Goal: Task Accomplishment & Management: Complete application form

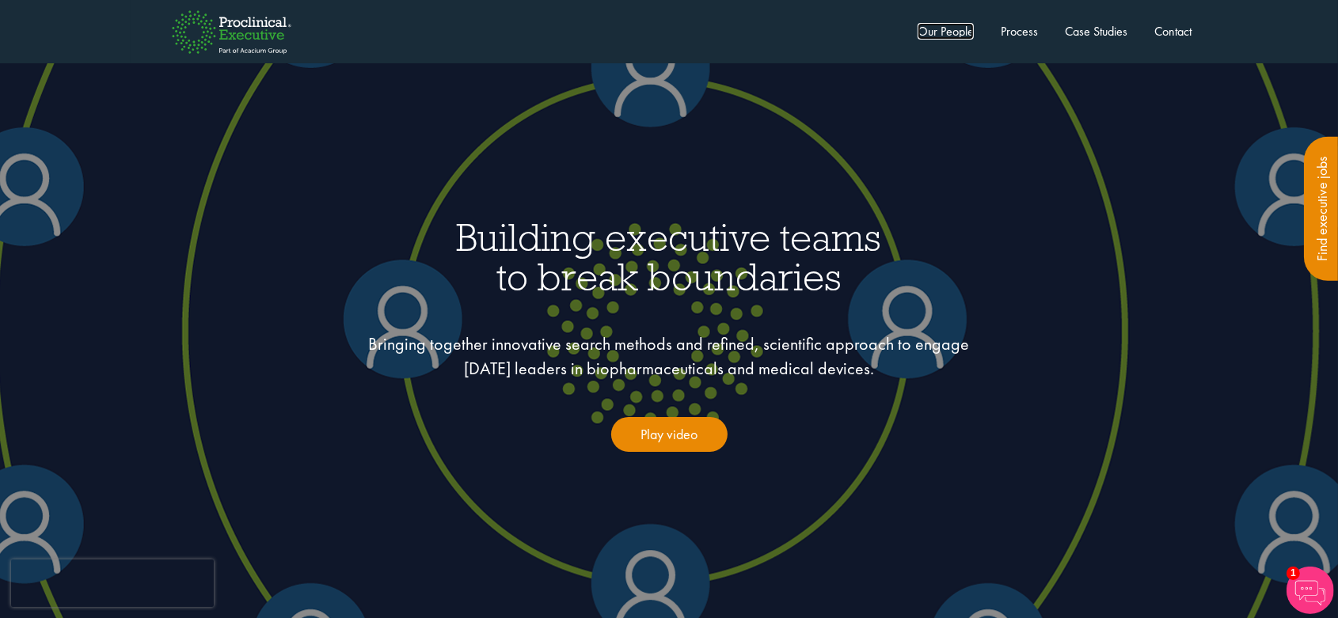
click at [947, 33] on link "Our People" at bounding box center [946, 31] width 56 height 17
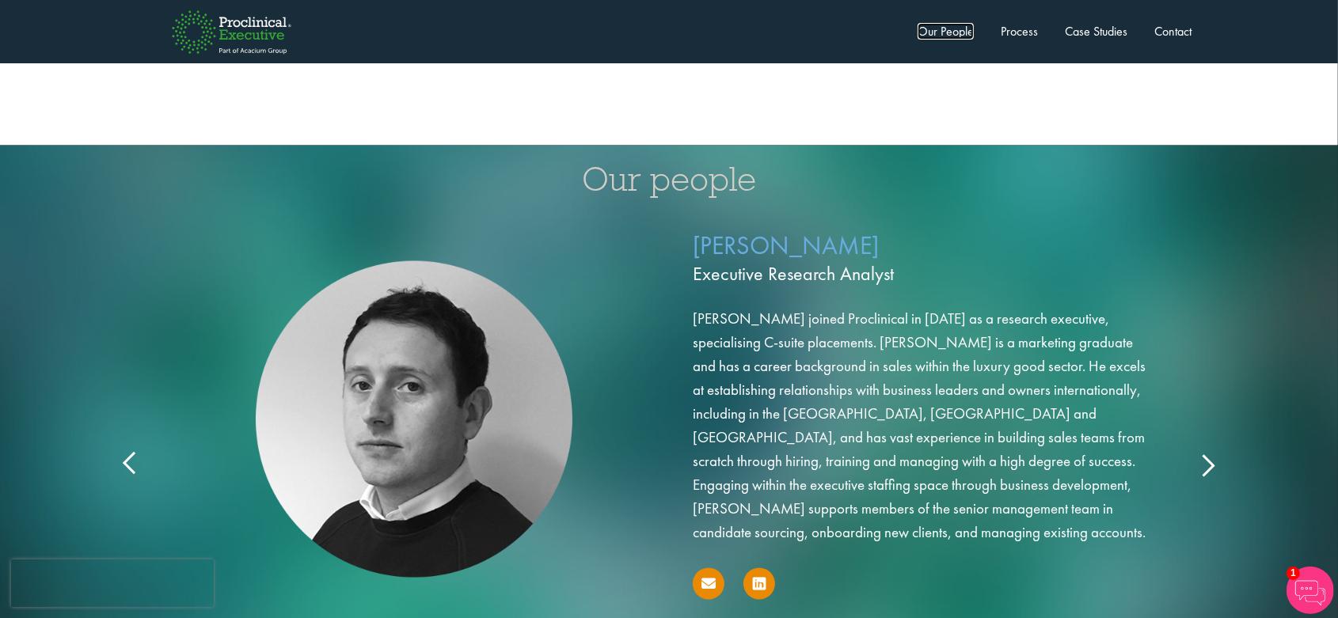
scroll to position [2535, 0]
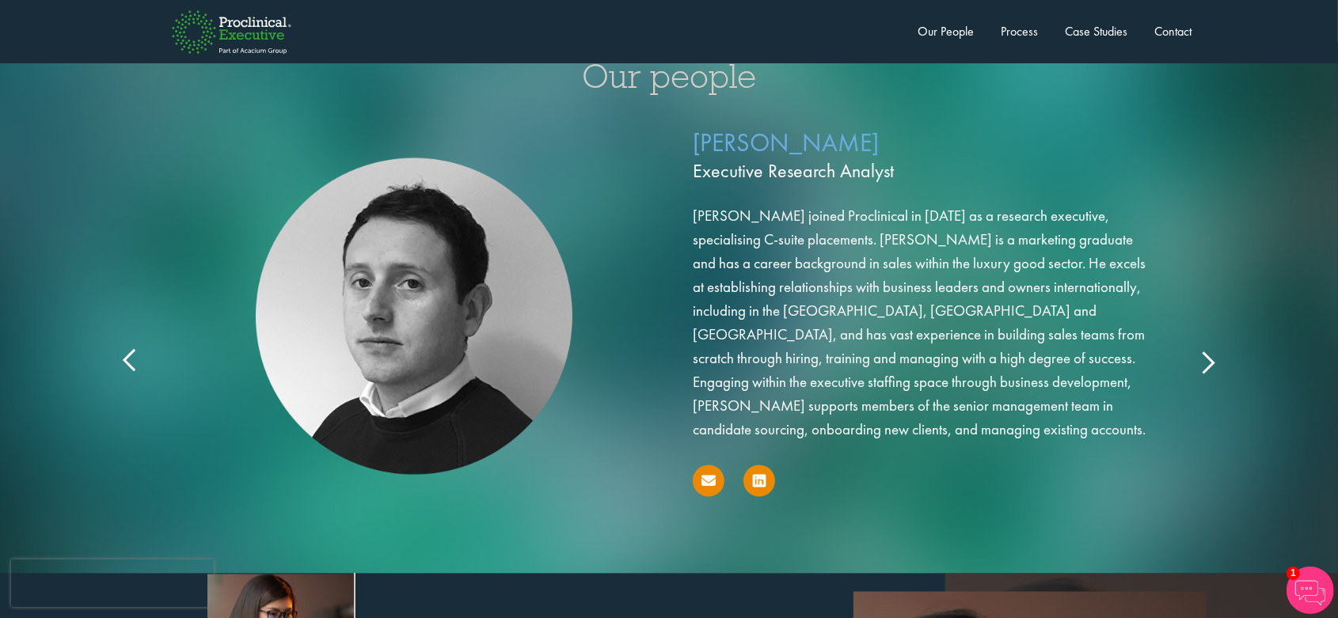
click at [1207, 362] on icon at bounding box center [1207, 362] width 0 height 0
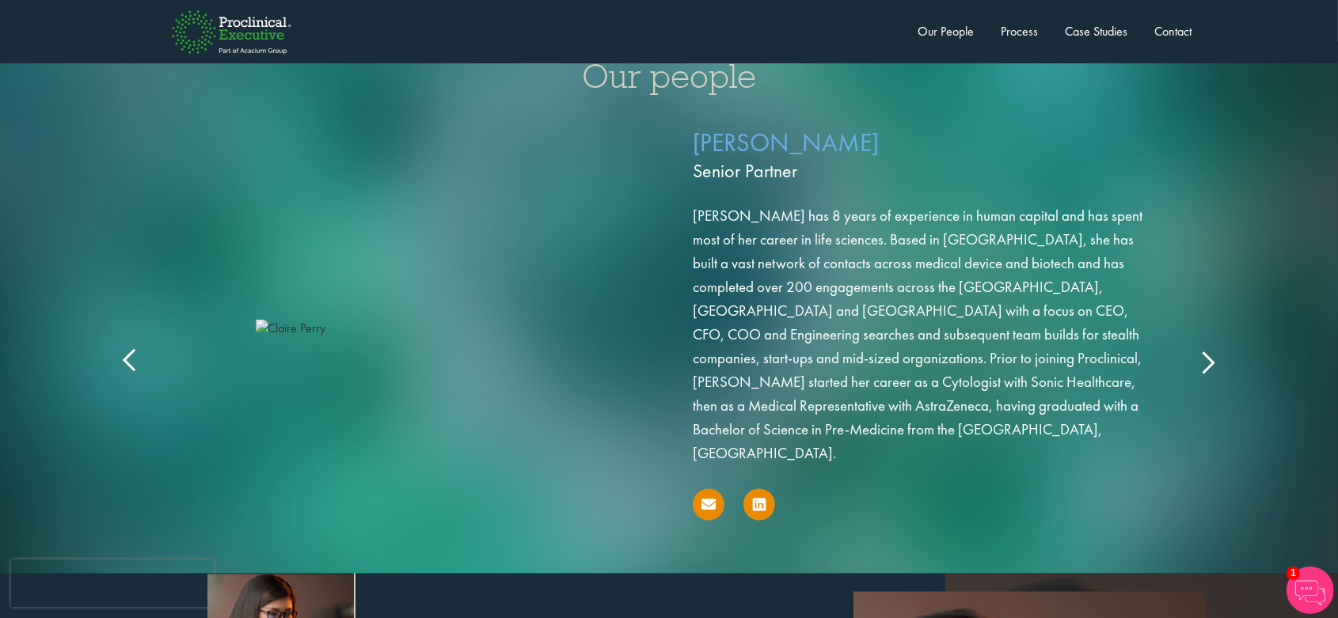
click at [1207, 362] on icon at bounding box center [1207, 362] width 0 height 0
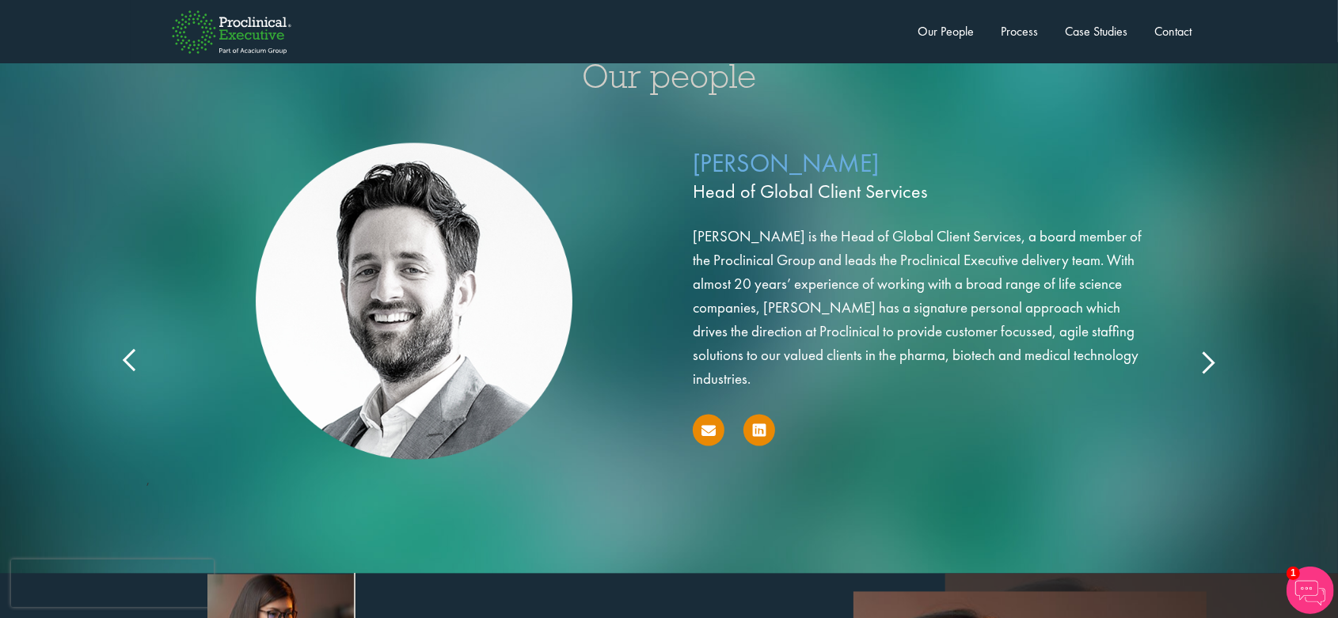
click at [1207, 362] on icon at bounding box center [1207, 362] width 0 height 0
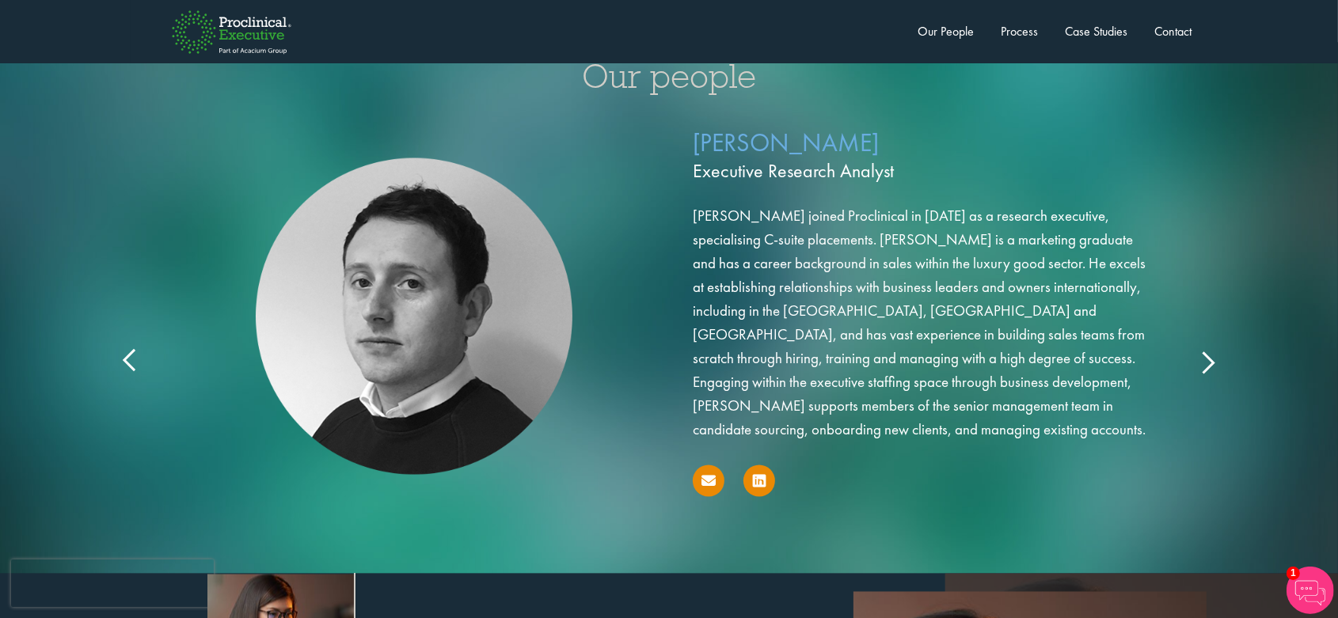
click at [1207, 362] on icon at bounding box center [1207, 362] width 0 height 0
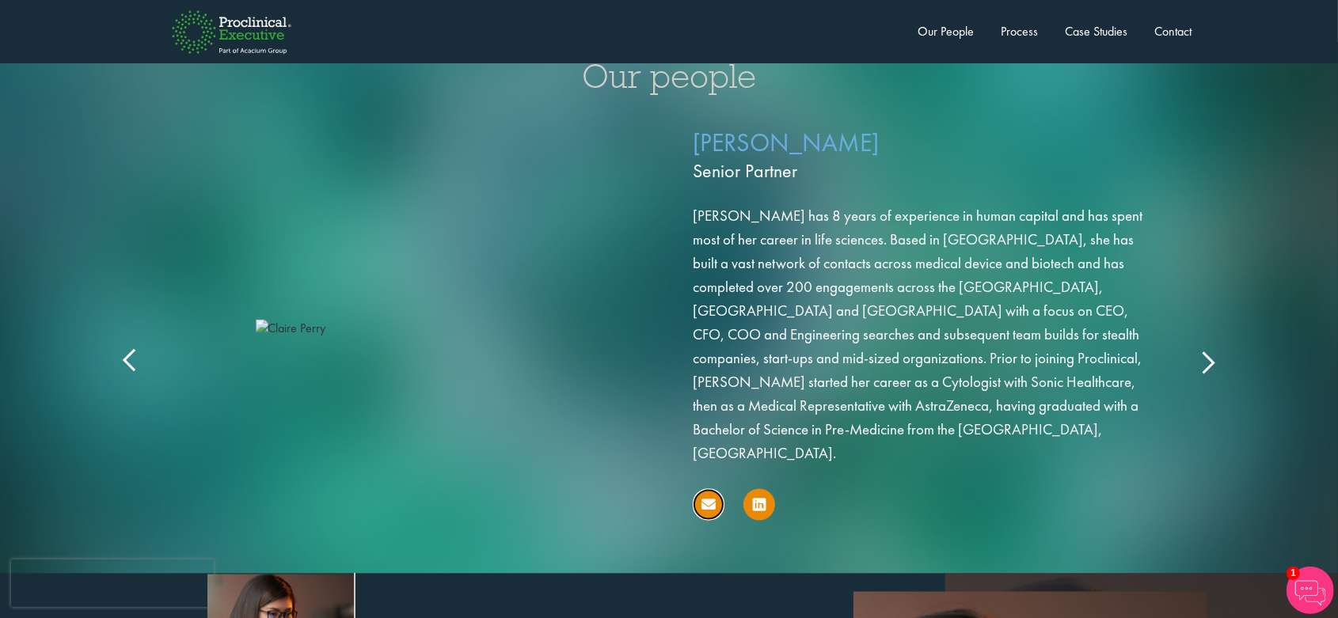
click at [709, 489] on link at bounding box center [709, 505] width 32 height 32
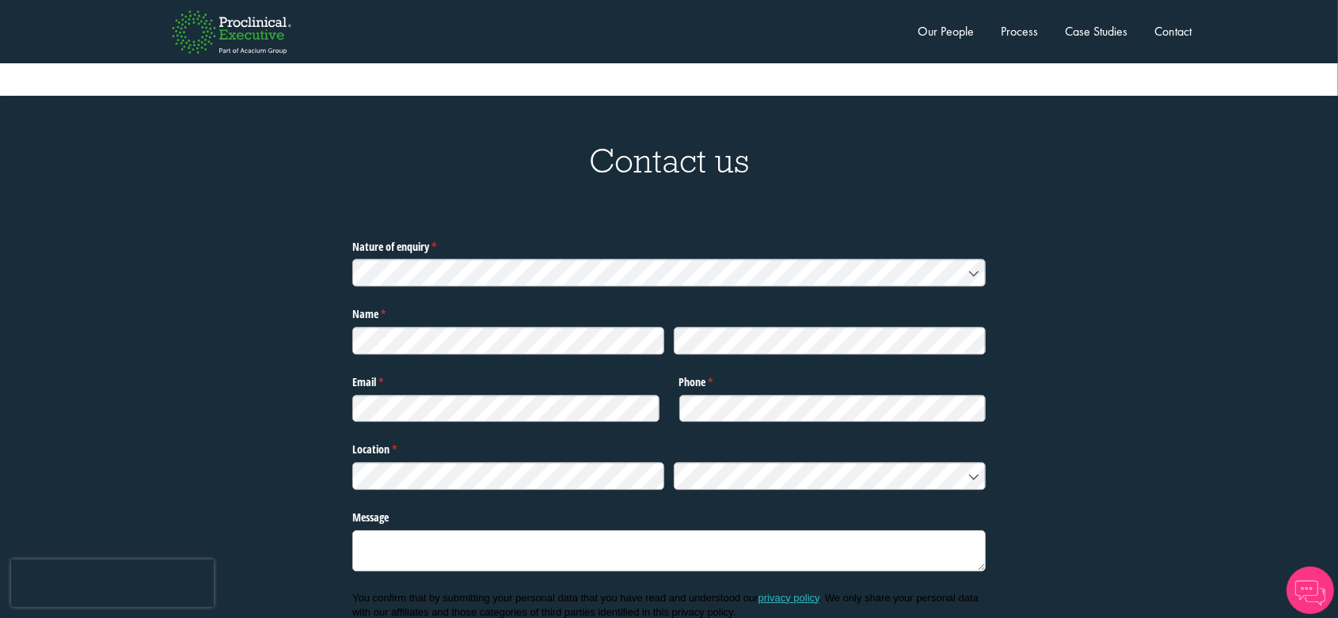
scroll to position [4859, 0]
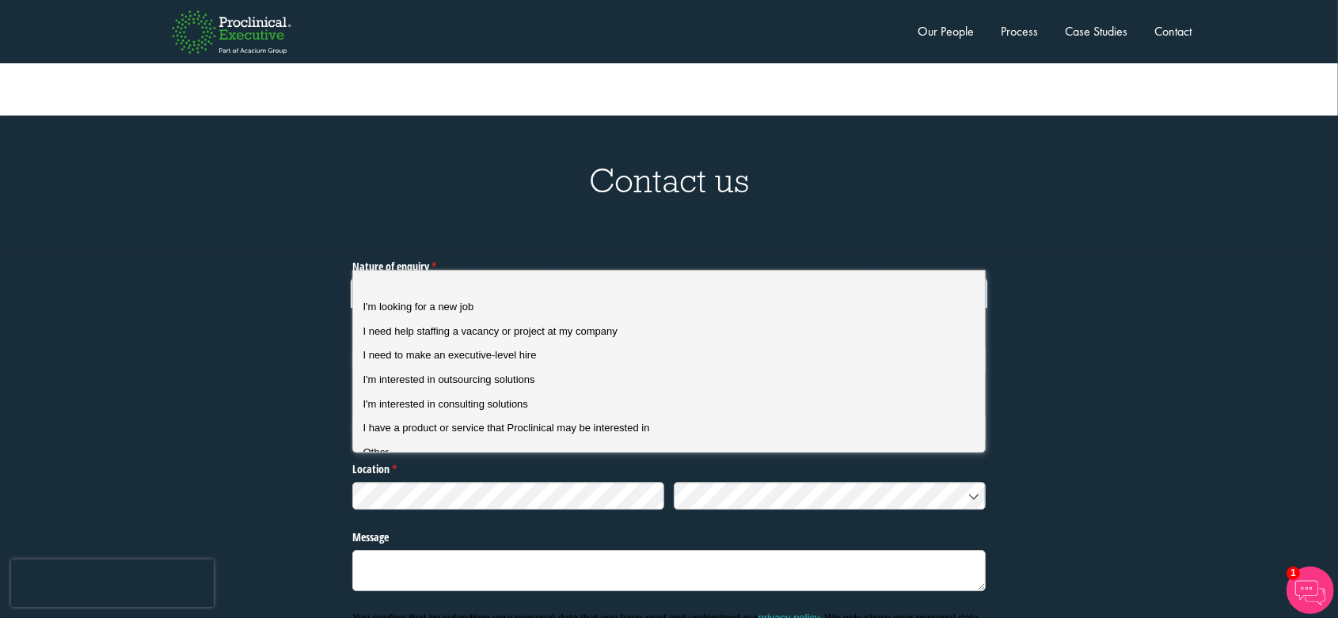
click at [454, 302] on span "I'm looking for a new job" at bounding box center [418, 307] width 111 height 12
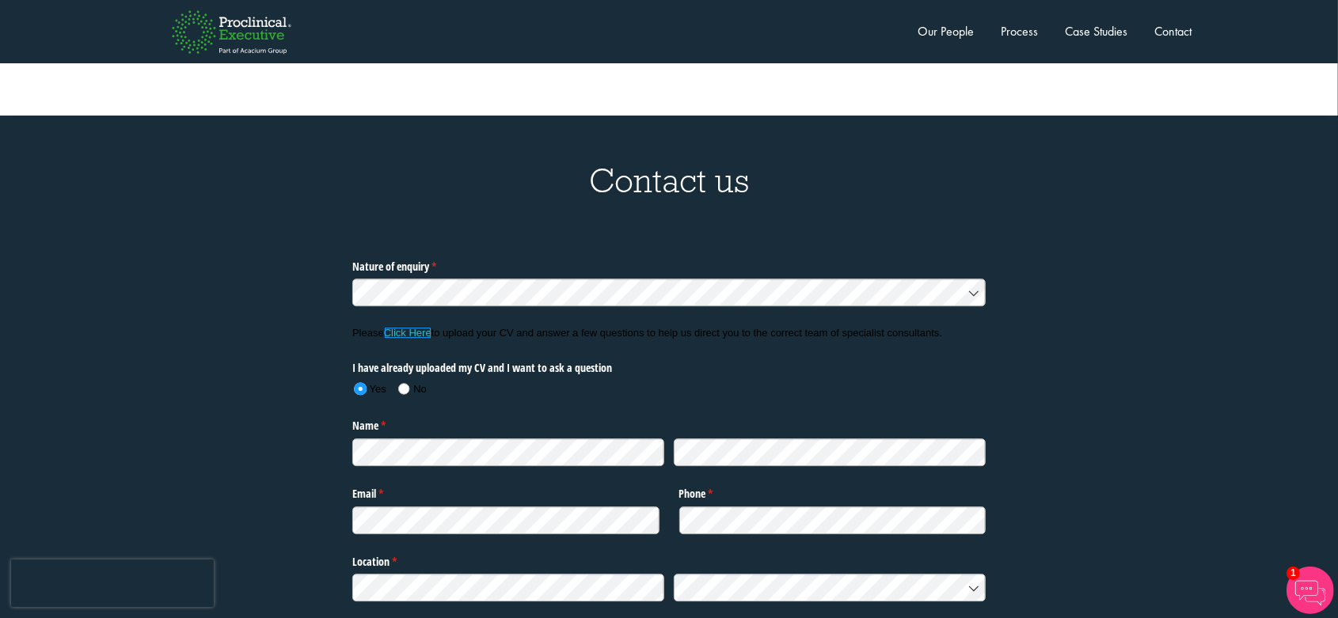
click at [405, 327] on link "Click Here" at bounding box center [408, 333] width 48 height 12
